Goal: Task Accomplishment & Management: Use online tool/utility

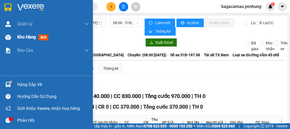
click at [6, 38] on img at bounding box center [8, 38] width 6 height 6
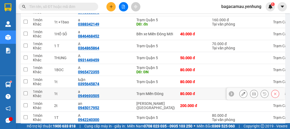
scroll to position [383, 0]
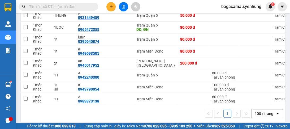
click at [277, 114] on icon at bounding box center [278, 113] width 2 height 1
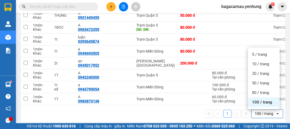
click at [260, 100] on span "100 / trang" at bounding box center [262, 102] width 20 height 5
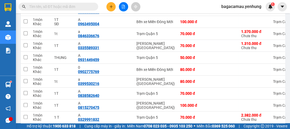
scroll to position [21, 0]
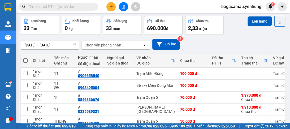
click at [23, 61] on span at bounding box center [25, 60] width 4 height 4
click at [26, 58] on input "checkbox" at bounding box center [26, 58] width 0 height 0
checkbox input "true"
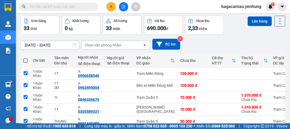
checkbox input "true"
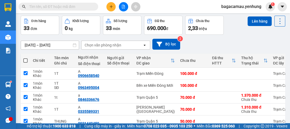
checkbox input "true"
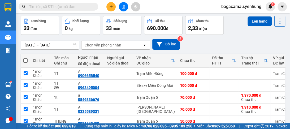
checkbox input "true"
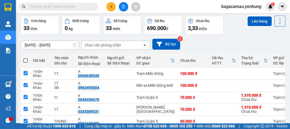
checkbox input "true"
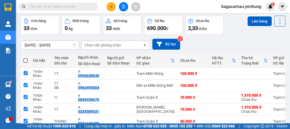
checkbox input "true"
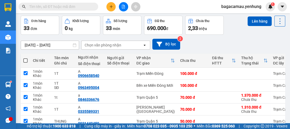
checkbox input "true"
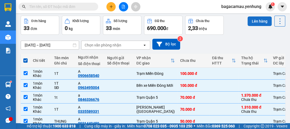
click at [257, 20] on button "Lên hàng" at bounding box center [260, 21] width 24 height 10
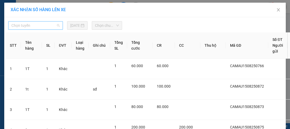
click at [56, 26] on span "Chọn tuyến" at bounding box center [35, 26] width 48 height 8
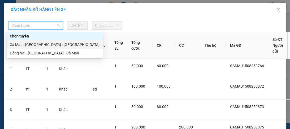
click at [48, 44] on div "Cà Mau - [GEOGRAPHIC_DATA] - [GEOGRAPHIC_DATA]" at bounding box center [55, 45] width 90 height 6
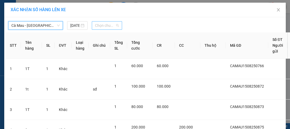
click at [116, 23] on span "Chọn chuyến" at bounding box center [107, 26] width 24 height 8
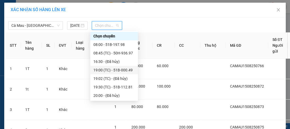
click at [126, 70] on div "19:00 (TC) - 51B-000.49" at bounding box center [114, 70] width 41 height 6
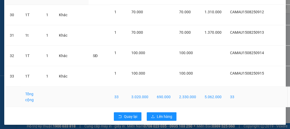
scroll to position [662, 0]
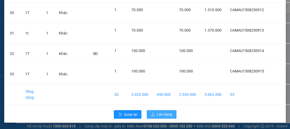
click at [163, 112] on span "Lên hàng" at bounding box center [164, 115] width 15 height 6
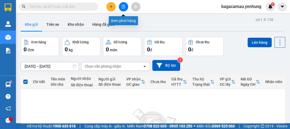
click at [123, 7] on icon "file-add" at bounding box center [124, 7] width 4 height 4
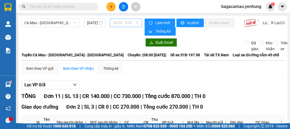
click at [133, 23] on span "08:00 - 51B-197.98" at bounding box center [126, 23] width 26 height 8
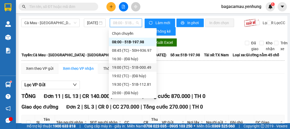
click at [132, 67] on div "19:00 (TC) - 51B-000.49" at bounding box center [132, 68] width 41 height 6
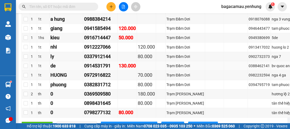
scroll to position [319, 0]
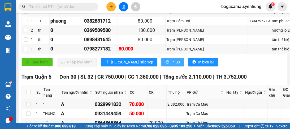
click at [172, 65] on span "In DS" at bounding box center [176, 62] width 9 height 6
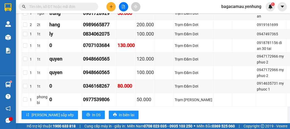
scroll to position [1041, 0]
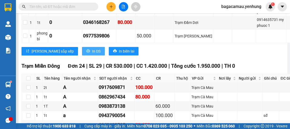
click at [92, 54] on span "In DS" at bounding box center [96, 51] width 9 height 6
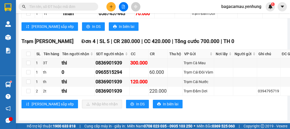
scroll to position [1377, 0]
click at [136, 105] on span "In DS" at bounding box center [140, 104] width 9 height 6
